Goal: Check status: Check status

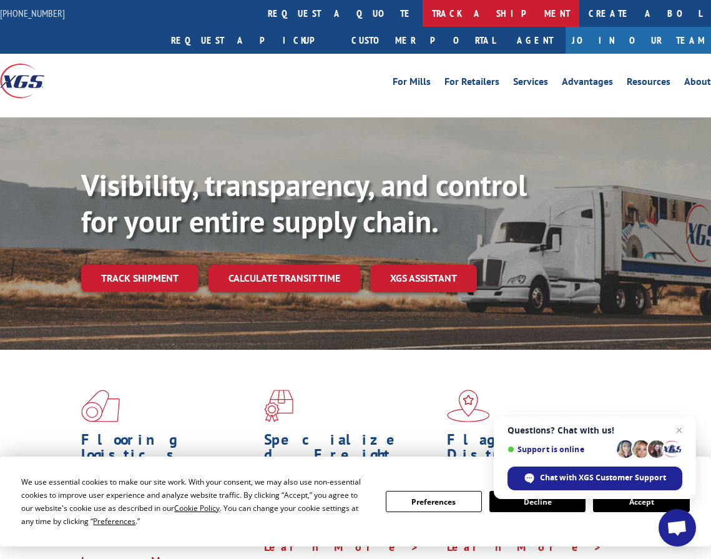
click at [422, 12] on link "track a shipment" at bounding box center [500, 13] width 157 height 27
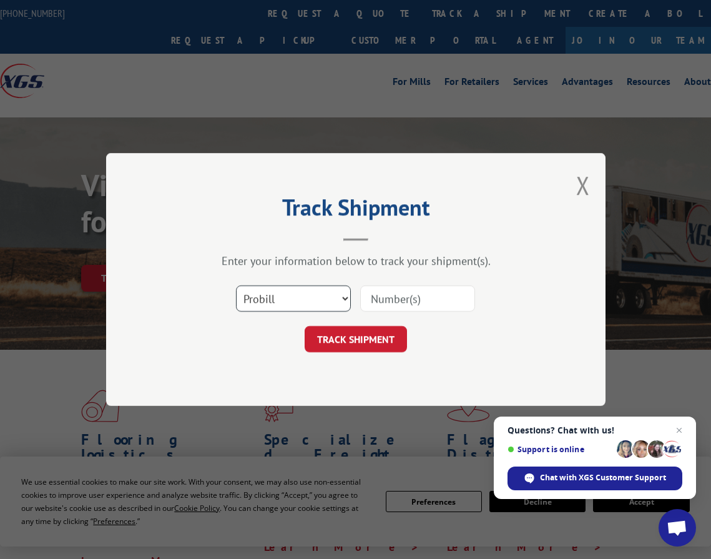
click at [318, 293] on select "Select category... Probill BOL PO" at bounding box center [293, 298] width 115 height 26
select select "po"
click at [236, 285] on select "Select category... Probill BOL PO" at bounding box center [293, 298] width 115 height 26
click at [389, 293] on input at bounding box center [417, 298] width 115 height 26
type input "44505714"
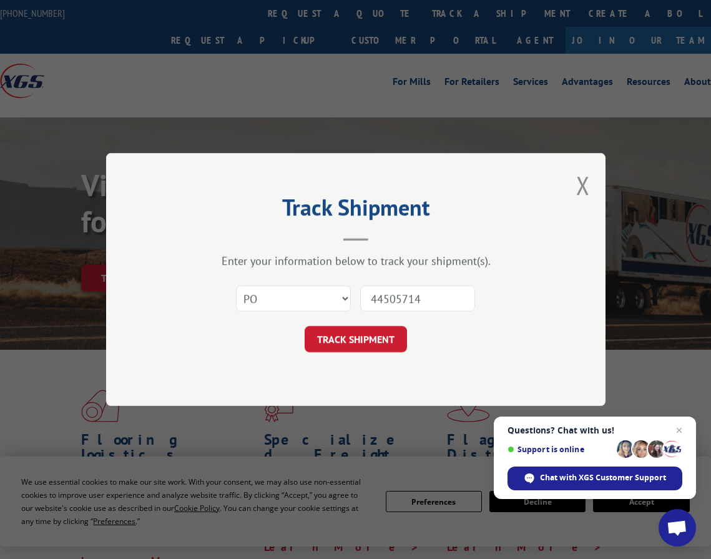
click at [305, 326] on button "TRACK SHIPMENT" at bounding box center [356, 339] width 102 height 26
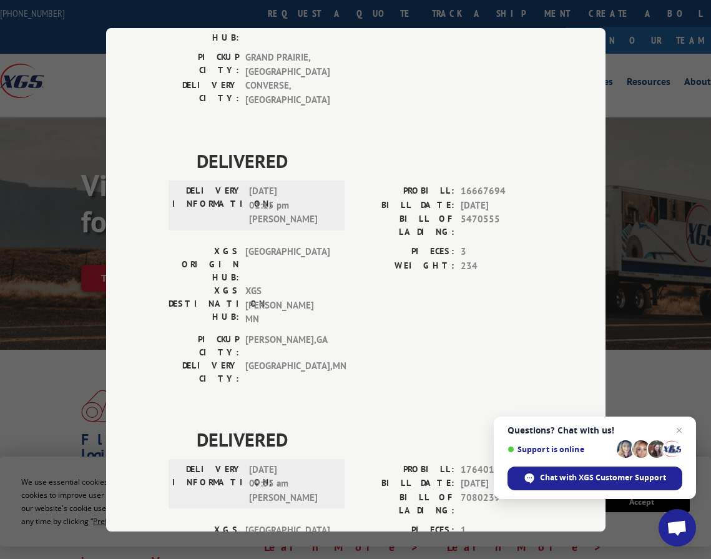
scroll to position [270, 0]
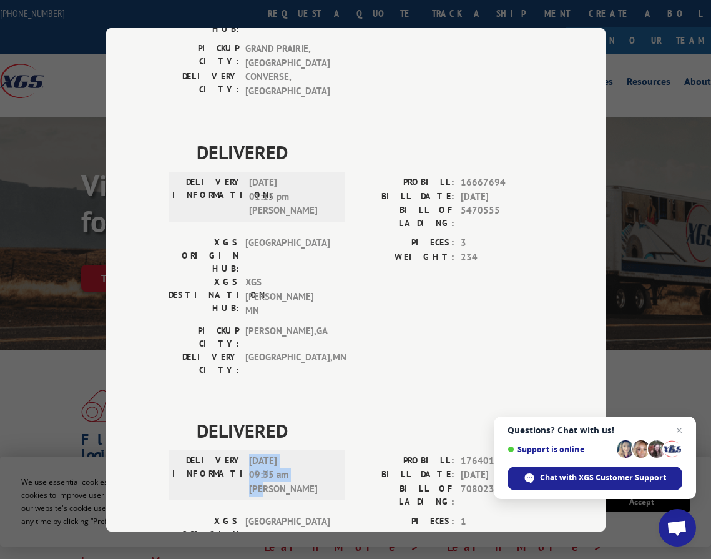
drag, startPoint x: 272, startPoint y: 334, endPoint x: 244, endPoint y: 306, distance: 40.2
click at [249, 453] on span "[DATE] 09:35 am [PERSON_NAME]" at bounding box center [291, 474] width 84 height 42
copy span "[DATE] 09:35 am [PERSON_NAME]"
